Goal: Transaction & Acquisition: Purchase product/service

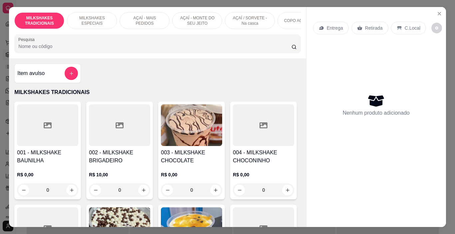
click at [150, 21] on p "AÇAÍ - MAIS PEDIDOS" at bounding box center [144, 20] width 39 height 11
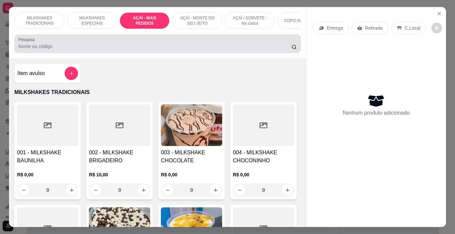
scroll to position [17, 0]
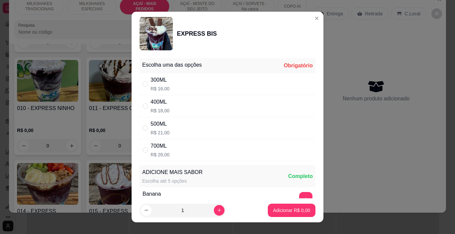
click at [151, 86] on p "R$ 16,00" at bounding box center [160, 88] width 19 height 7
click at [144, 84] on input "" at bounding box center [145, 83] width 5 height 5
radio input "false"
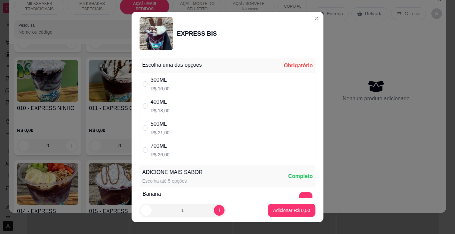
click at [174, 78] on div "300ML R$ 16,00" at bounding box center [228, 84] width 176 height 22
radio input "true"
click at [214, 213] on button "increase-product-quantity" at bounding box center [219, 210] width 10 height 10
type input "2"
click at [278, 209] on p "Adicionar R$ 32,00" at bounding box center [291, 210] width 40 height 7
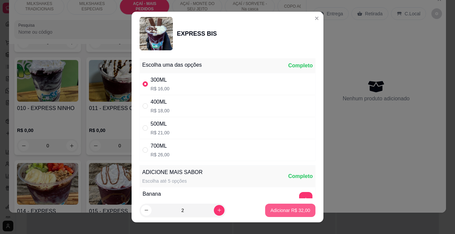
type input "2"
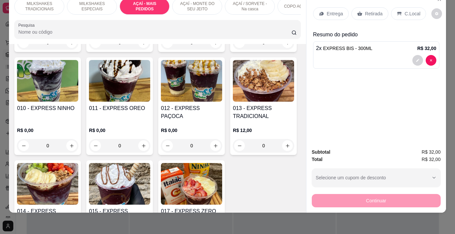
click at [363, 7] on div "Retirada" at bounding box center [370, 13] width 37 height 13
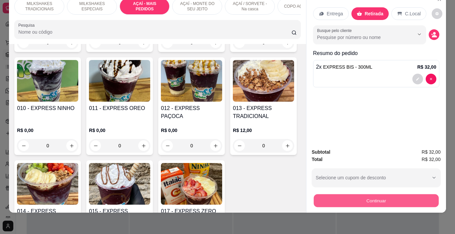
click at [352, 196] on button "Continuar" at bounding box center [376, 200] width 125 height 13
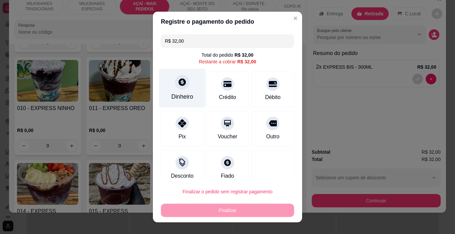
click at [178, 95] on div "Dinheiro" at bounding box center [182, 96] width 22 height 9
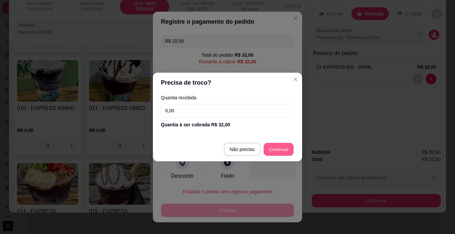
type input "R$ 0,00"
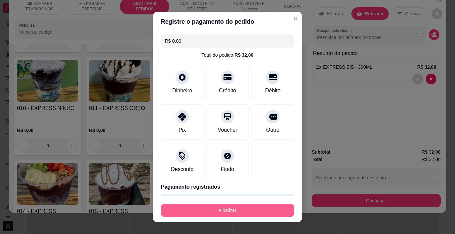
click at [258, 207] on button "Finalizar" at bounding box center [227, 210] width 133 height 13
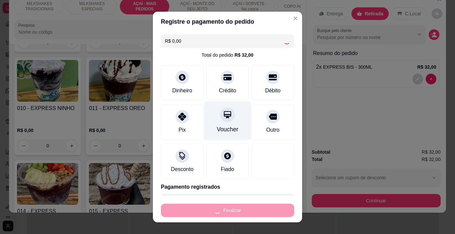
type input "0"
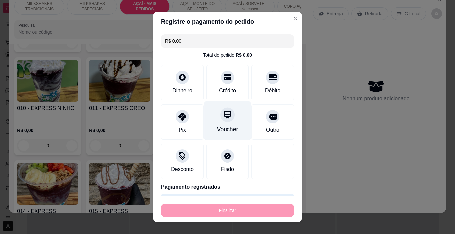
type input "-R$ 32,00"
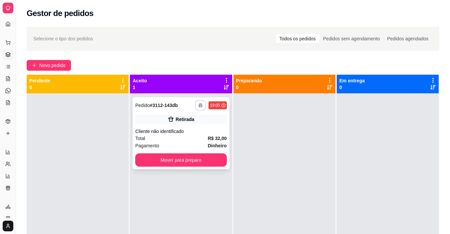
click at [199, 106] on icon "button" at bounding box center [201, 105] width 4 height 4
click at [193, 125] on button "IMPRESSORA" at bounding box center [180, 128] width 47 height 10
click at [175, 142] on div "Pagamento Dinheiro" at bounding box center [180, 145] width 91 height 7
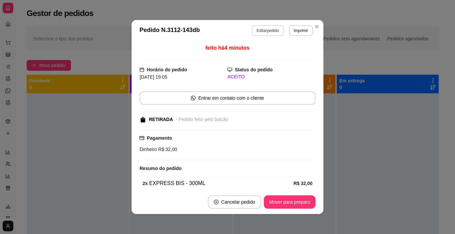
click at [253, 31] on button "Editar pedido" at bounding box center [268, 30] width 32 height 11
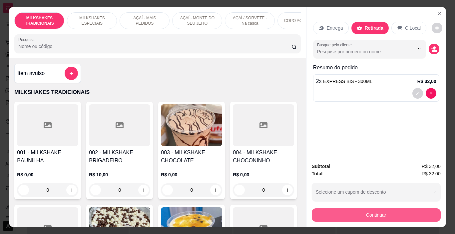
click at [375, 216] on button "Continuar" at bounding box center [376, 214] width 129 height 13
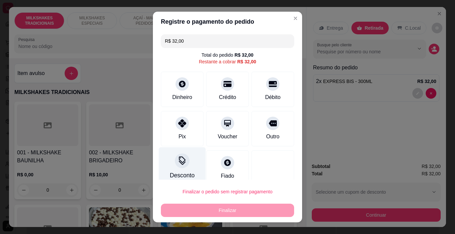
click at [177, 167] on div at bounding box center [182, 161] width 15 height 15
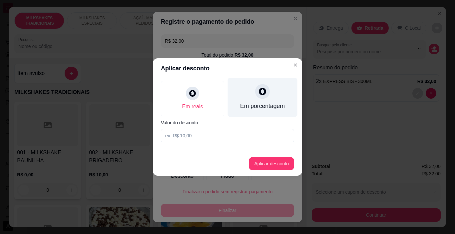
click at [258, 102] on div "Em porcentagem" at bounding box center [262, 106] width 45 height 9
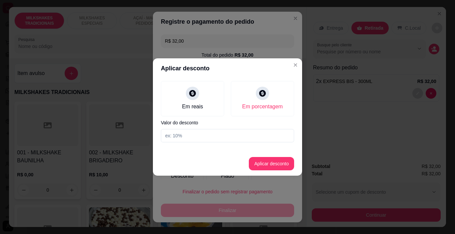
click at [228, 139] on input at bounding box center [227, 135] width 133 height 13
type input "10"
click at [270, 166] on button "Aplicar desconto" at bounding box center [272, 163] width 44 height 13
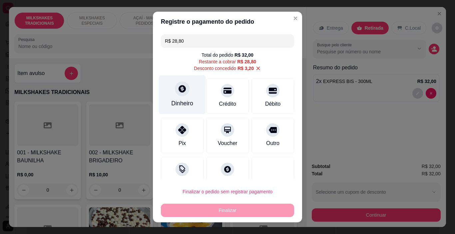
click at [183, 104] on div "Dinheiro" at bounding box center [182, 103] width 22 height 9
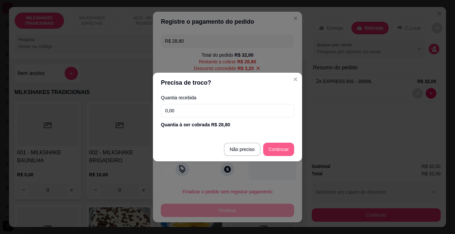
type input "R$ 0,00"
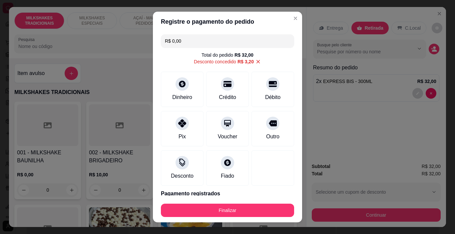
click at [263, 209] on button "Finalizar" at bounding box center [227, 210] width 133 height 13
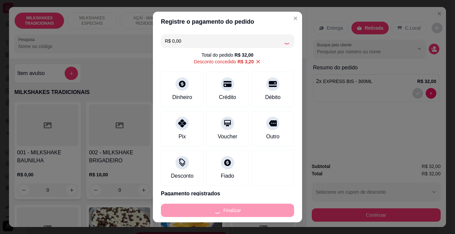
type input "0"
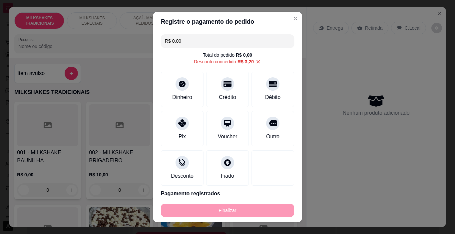
type input "-R$ 32,00"
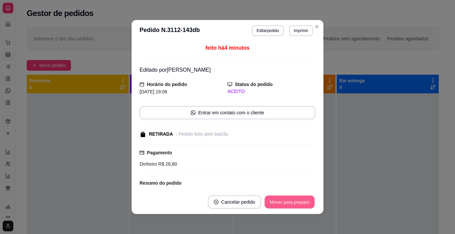
click at [302, 203] on button "Mover para preparo" at bounding box center [290, 202] width 50 height 13
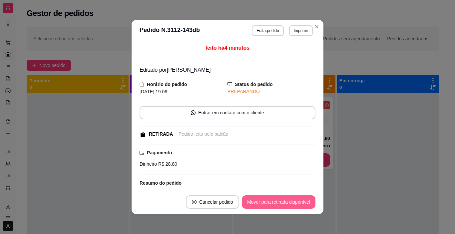
click at [307, 203] on button "Mover para retirada disponível" at bounding box center [279, 201] width 74 height 13
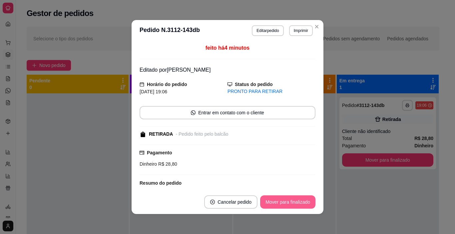
click at [307, 203] on button "Mover para finalizado" at bounding box center [287, 201] width 55 height 13
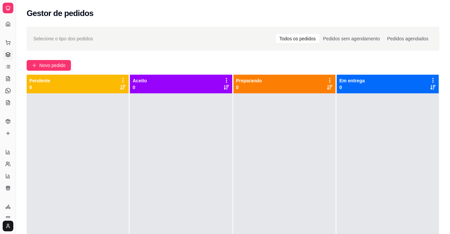
click at [350, 203] on div at bounding box center [388, 210] width 102 height 234
click at [40, 67] on span "Novo pedido" at bounding box center [52, 65] width 26 height 7
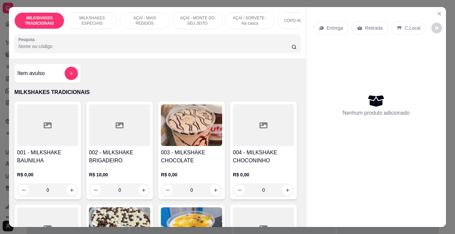
scroll to position [0, 251]
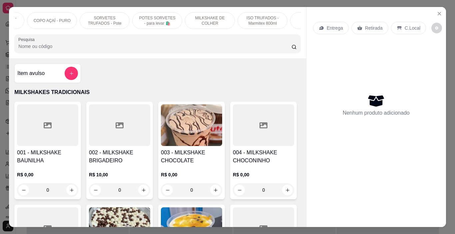
click at [271, 26] on div "ISO TRUFADOS - Marmitex 800ml" at bounding box center [263, 20] width 50 height 17
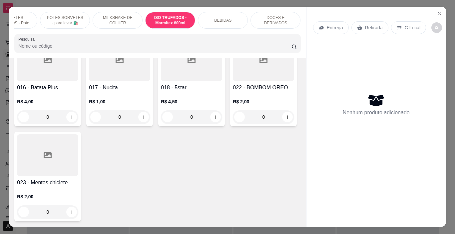
scroll to position [0, 0]
click at [270, 17] on p "DOCES E DERIVADOS" at bounding box center [275, 20] width 39 height 11
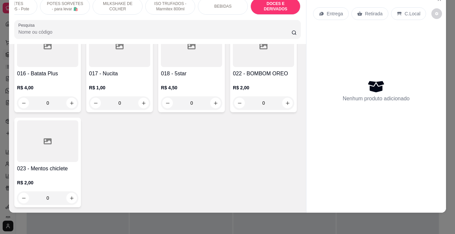
scroll to position [3241, 0]
click at [74, 106] on icon "increase-product-quantity" at bounding box center [71, 103] width 5 height 5
type input "1"
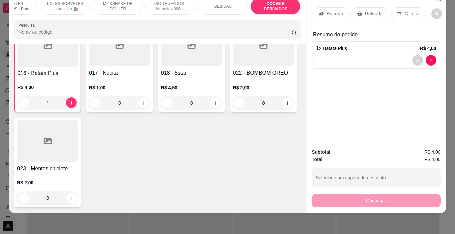
click at [391, 9] on div "C.Local" at bounding box center [408, 13] width 35 height 13
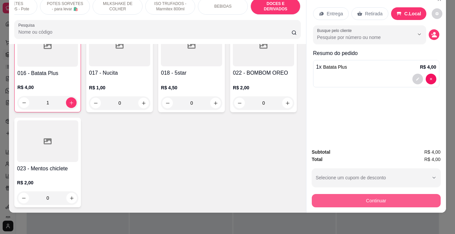
click at [379, 196] on button "Continuar" at bounding box center [376, 200] width 129 height 13
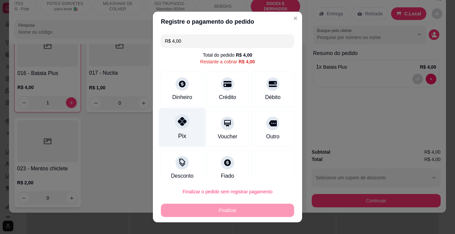
click at [191, 131] on div "Pix" at bounding box center [182, 127] width 47 height 39
type input "R$ 0,00"
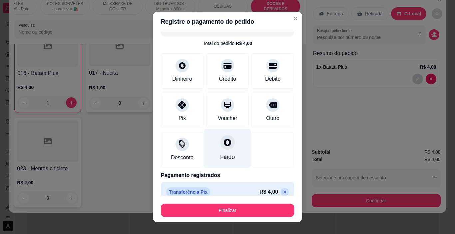
scroll to position [21, 0]
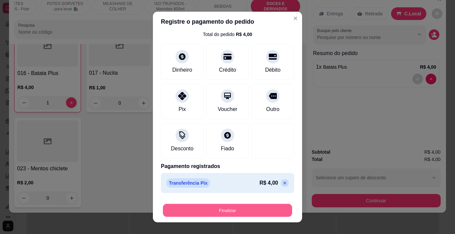
click at [249, 205] on button "Finalizar" at bounding box center [227, 210] width 129 height 13
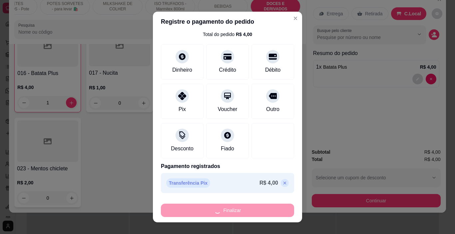
type input "0"
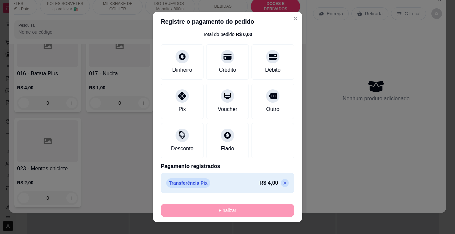
type input "-R$ 4,00"
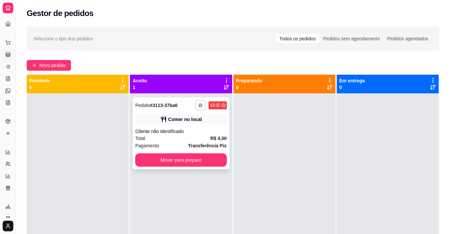
click at [195, 105] on button "button" at bounding box center [200, 105] width 11 height 11
click at [195, 126] on button "IMPRESSORA" at bounding box center [180, 128] width 47 height 10
click at [215, 160] on button "Mover para preparo" at bounding box center [180, 159] width 91 height 13
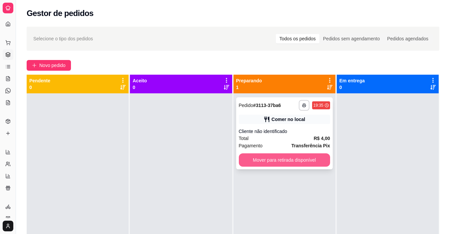
click at [264, 162] on button "Mover para retirada disponível" at bounding box center [284, 159] width 91 height 13
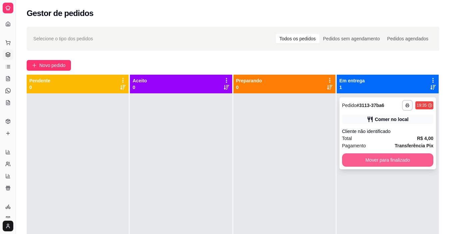
click at [349, 159] on button "Mover para finalizado" at bounding box center [387, 159] width 91 height 13
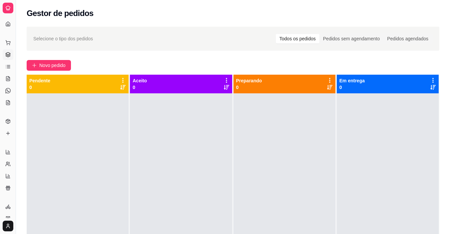
click at [348, 160] on div at bounding box center [388, 210] width 102 height 234
click at [57, 67] on span "Novo pedido" at bounding box center [52, 65] width 26 height 7
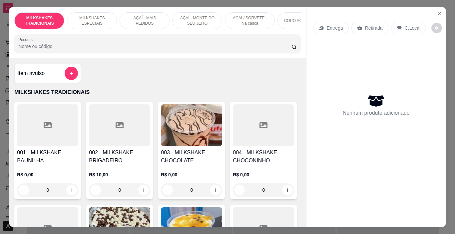
click at [196, 21] on p "AÇAÍ - MONTE DO SEU JEITO" at bounding box center [197, 20] width 39 height 11
click at [196, 34] on div "Pesquisa" at bounding box center [157, 43] width 286 height 19
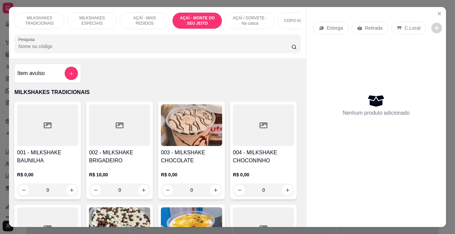
scroll to position [17, 0]
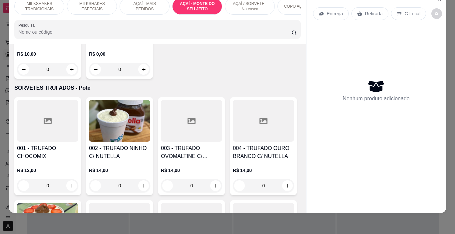
click at [133, 3] on p "AÇAÍ - MAIS PEDIDOS" at bounding box center [144, 6] width 39 height 11
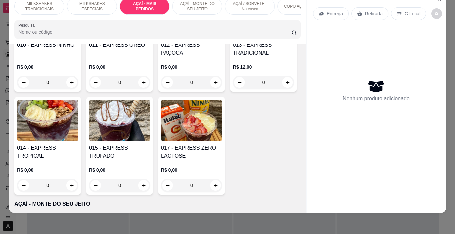
scroll to position [1153, 0]
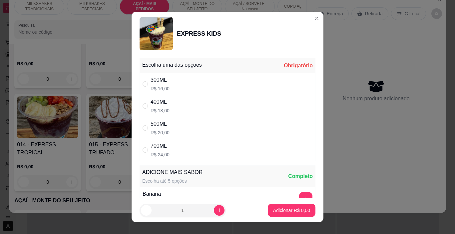
click at [166, 79] on div "300ML R$ 16,00" at bounding box center [228, 84] width 176 height 22
radio input "true"
click at [297, 207] on p "Adicionar R$ 16,00" at bounding box center [291, 210] width 40 height 7
type input "1"
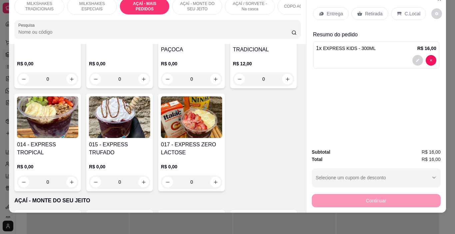
click at [43, 7] on div "MILKSHAKES TRADICIONAIS" at bounding box center [39, 6] width 50 height 17
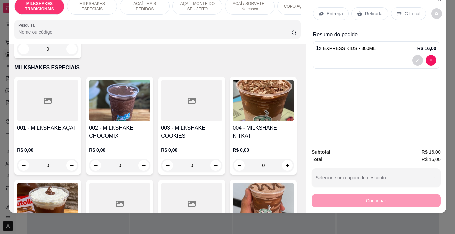
scroll to position [497, 0]
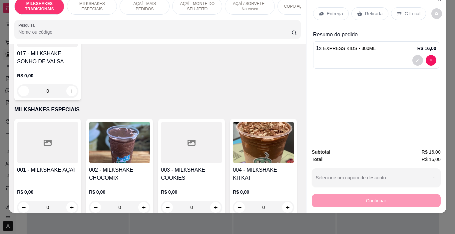
click at [190, 82] on div "300ML R$ 10,00" at bounding box center [228, 84] width 176 height 22
radio input "true"
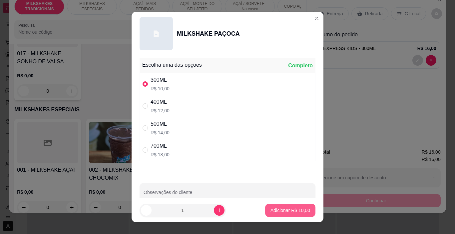
click at [289, 209] on p "Adicionar R$ 10,00" at bounding box center [291, 210] width 40 height 7
type input "1"
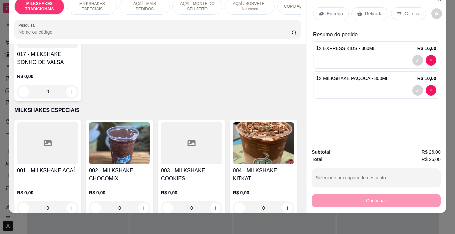
click at [377, 10] on p "Retirada" at bounding box center [374, 13] width 18 height 7
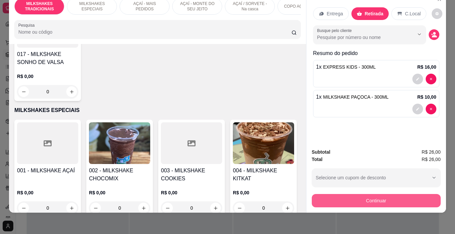
click at [394, 194] on button "Continuar" at bounding box center [376, 200] width 129 height 13
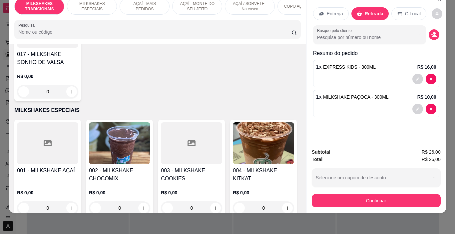
click at [138, 2] on p "AÇAÍ - MAIS PEDIDOS" at bounding box center [144, 6] width 39 height 11
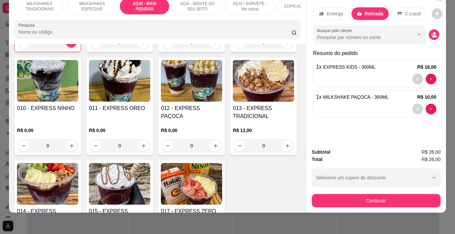
click at [183, 7] on p "AÇAÍ - MONTE DO SEU JEITO" at bounding box center [197, 6] width 39 height 11
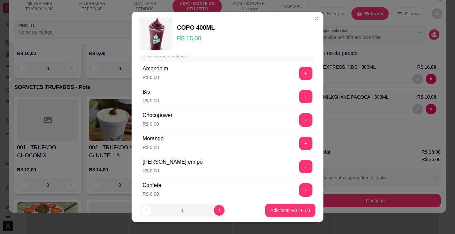
scroll to position [33, 0]
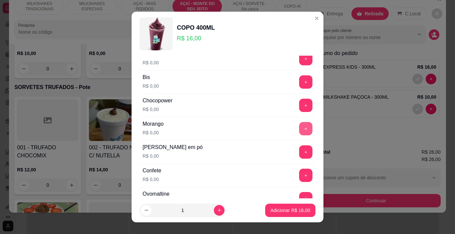
click at [299, 130] on button "+" at bounding box center [305, 128] width 13 height 13
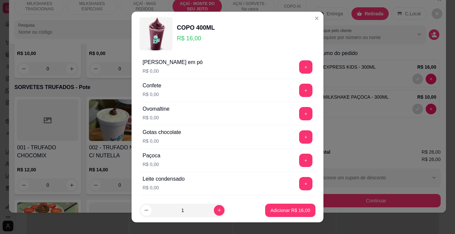
scroll to position [133, 0]
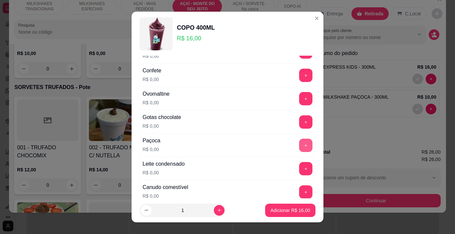
click at [299, 149] on button "+" at bounding box center [305, 145] width 13 height 13
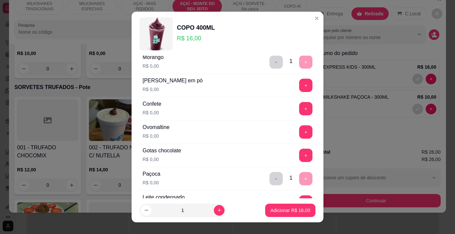
scroll to position [67, 0]
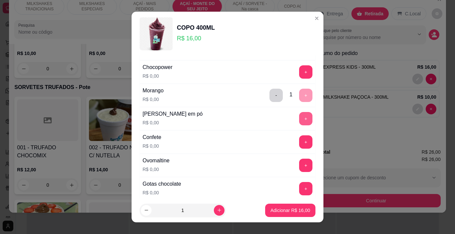
click at [299, 122] on button "+" at bounding box center [305, 118] width 13 height 13
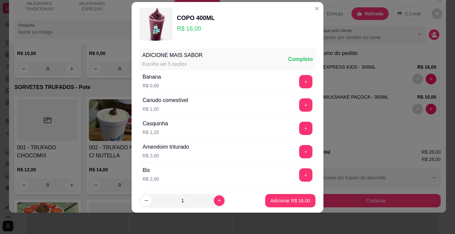
scroll to position [421, 0]
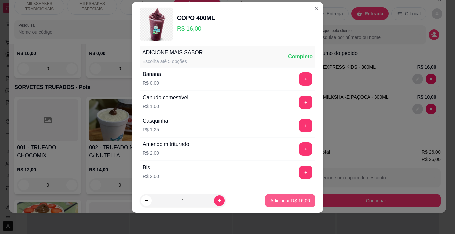
click at [294, 197] on p "Adicionar R$ 16,00" at bounding box center [291, 200] width 40 height 7
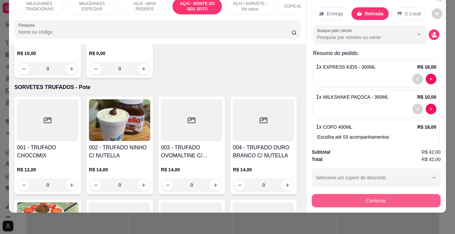
click at [366, 194] on button "Continuar" at bounding box center [376, 200] width 129 height 13
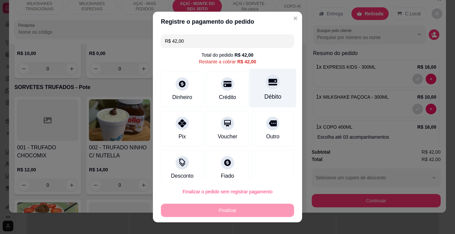
click at [250, 94] on div "Débito" at bounding box center [273, 88] width 47 height 39
type input "R$ 0,00"
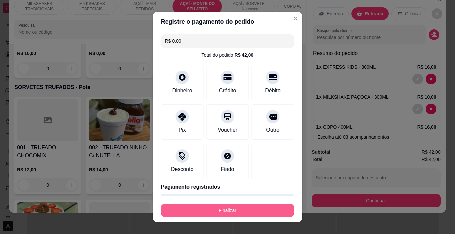
click at [252, 209] on button "Finalizar" at bounding box center [227, 210] width 133 height 13
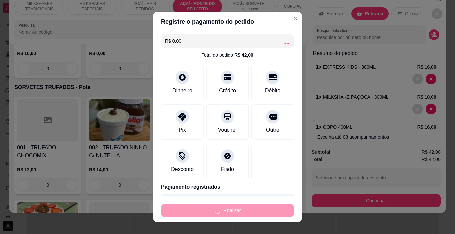
type input "0"
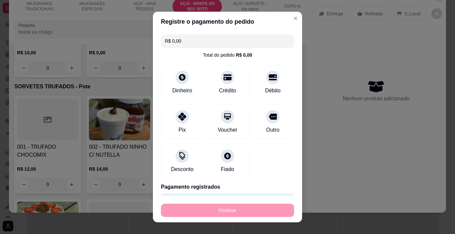
type input "-R$ 42,00"
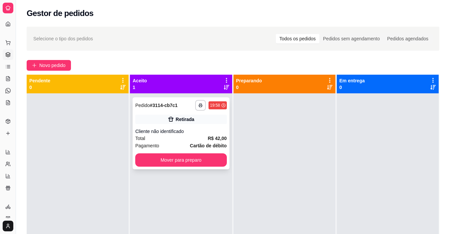
click at [191, 110] on div "**********" at bounding box center [180, 105] width 91 height 11
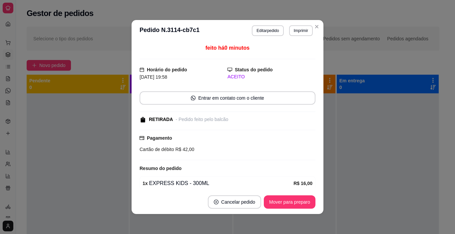
click at [298, 27] on button "Imprimir" at bounding box center [301, 30] width 24 height 11
click at [294, 57] on button "IMPRESSORA" at bounding box center [287, 54] width 47 height 10
click at [307, 202] on button "Mover para preparo" at bounding box center [290, 201] width 52 height 13
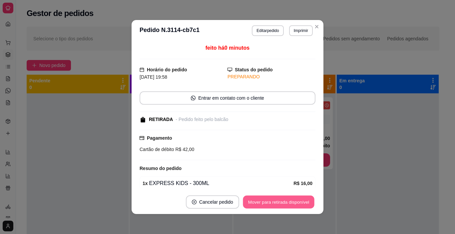
click at [307, 202] on button "Mover para retirada disponível" at bounding box center [278, 202] width 71 height 13
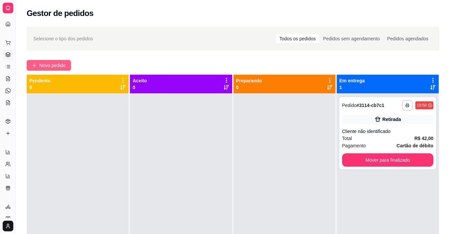
click at [52, 64] on span "Novo pedido" at bounding box center [52, 65] width 26 height 7
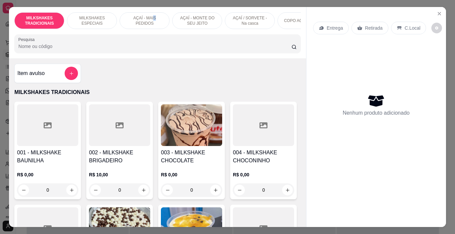
click at [152, 16] on p "AÇAÍ - MAIS PEDIDOS" at bounding box center [144, 20] width 39 height 11
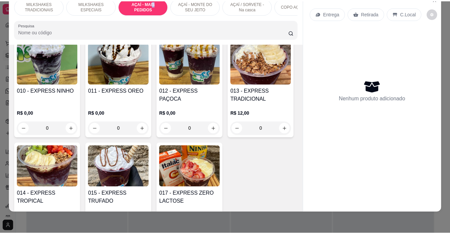
scroll to position [1120, 0]
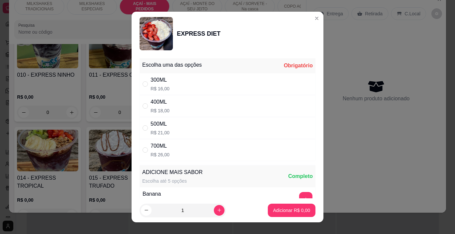
click at [173, 90] on div "300ML R$ 16,00" at bounding box center [228, 84] width 176 height 22
radio input "true"
click at [293, 212] on p "Adicionar R$ 16,00" at bounding box center [290, 210] width 39 height 6
type input "1"
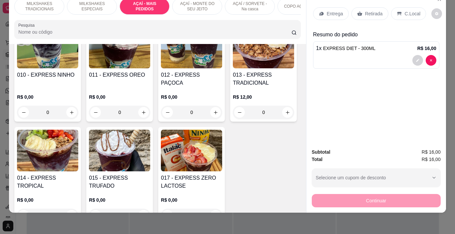
click at [397, 12] on div "C.Local" at bounding box center [408, 13] width 35 height 13
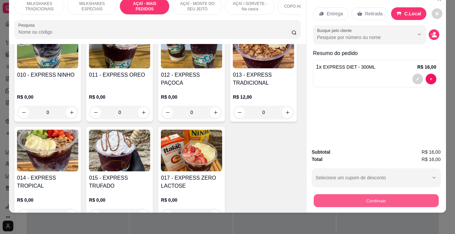
click at [379, 194] on button "Continuar" at bounding box center [376, 200] width 125 height 13
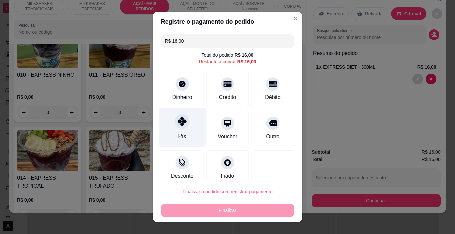
click at [178, 127] on div at bounding box center [182, 121] width 15 height 15
type input "R$ 0,00"
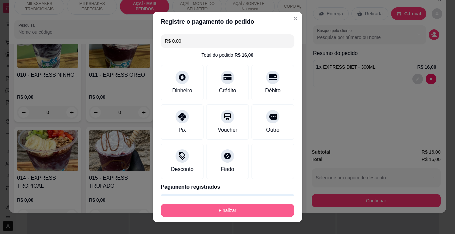
click at [228, 207] on button "Finalizar" at bounding box center [227, 210] width 133 height 13
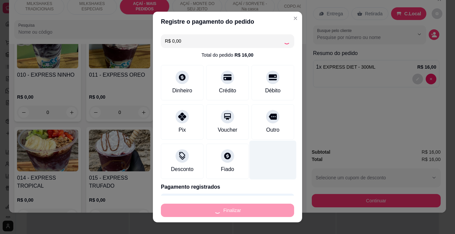
type input "0"
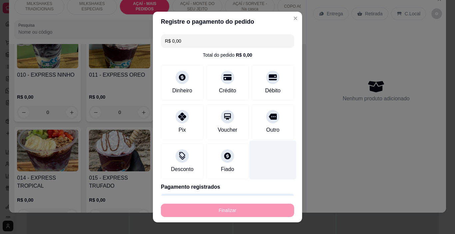
type input "-R$ 16,00"
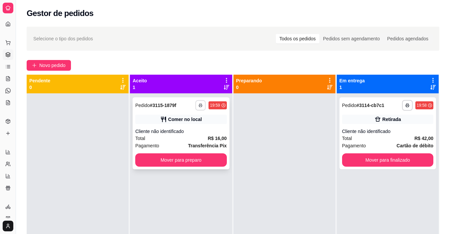
click at [197, 110] on button "button" at bounding box center [201, 105] width 10 height 10
click at [196, 125] on button "IMPRESSORA" at bounding box center [181, 128] width 48 height 11
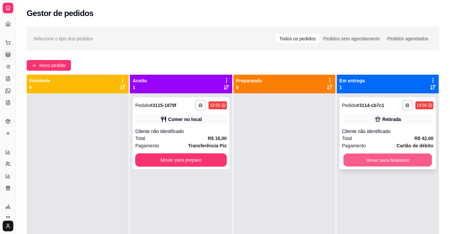
click at [357, 167] on div "**********" at bounding box center [388, 133] width 97 height 72
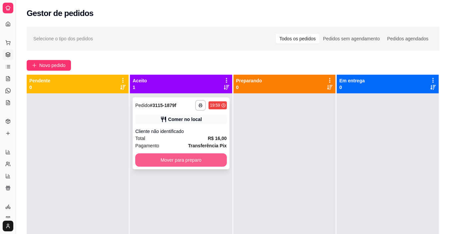
click at [200, 159] on button "Mover para preparo" at bounding box center [180, 159] width 91 height 13
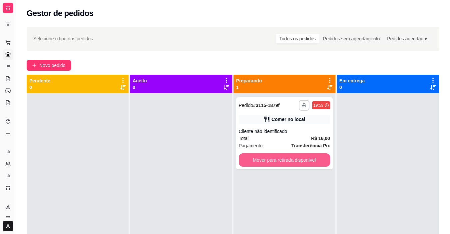
click at [280, 155] on button "Mover para retirada disponível" at bounding box center [284, 159] width 91 height 13
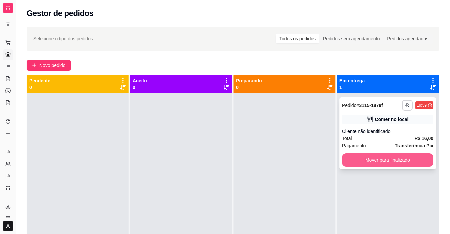
click at [354, 160] on button "Mover para finalizado" at bounding box center [387, 159] width 91 height 13
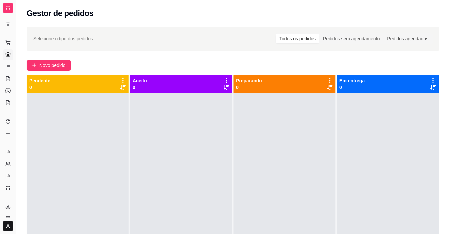
click at [352, 159] on div at bounding box center [388, 210] width 102 height 234
